Goal: Information Seeking & Learning: Learn about a topic

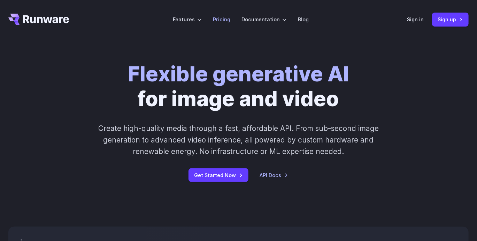
click at [229, 18] on link "Pricing" at bounding box center [221, 19] width 17 height 8
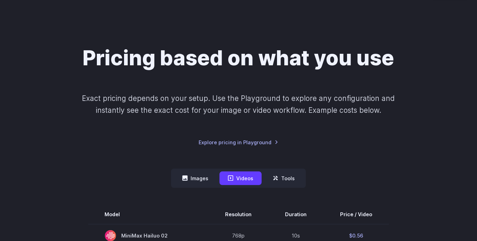
scroll to position [35, 0]
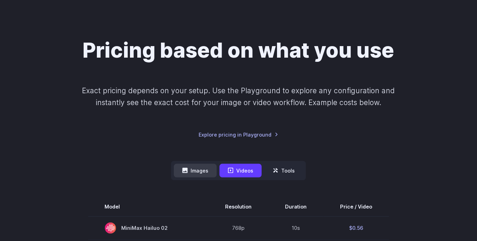
click at [199, 174] on button "Images" at bounding box center [195, 170] width 43 height 14
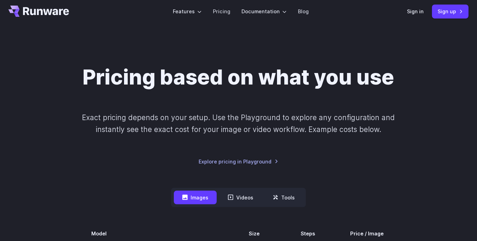
scroll to position [0, 0]
